Goal: Go to known website: Access a specific website the user already knows

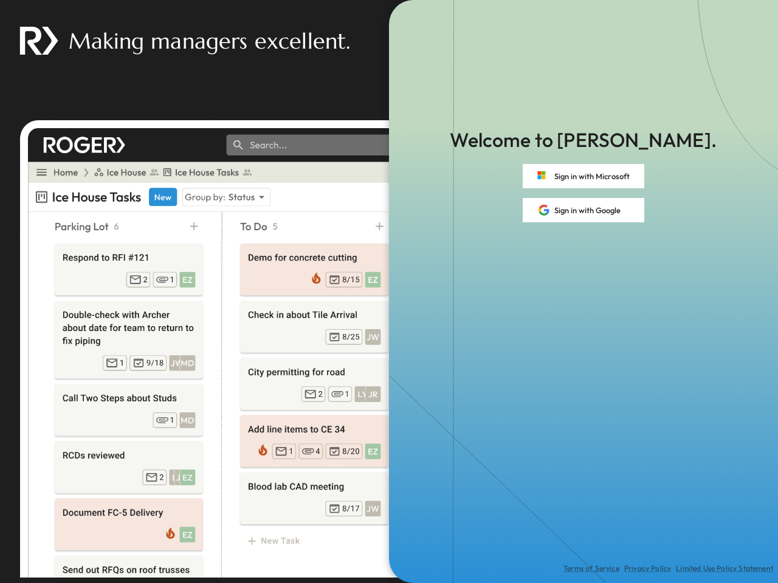
click at [389, 292] on div "Terms of Service Privacy Policy Limited Use Policy Statement" at bounding box center [583, 402] width 389 height 361
click at [583, 176] on button "Sign in with Microsoft" at bounding box center [582, 176] width 121 height 24
click at [583, 210] on button "Sign in with Google" at bounding box center [582, 210] width 121 height 24
